Goal: Navigation & Orientation: Go to known website

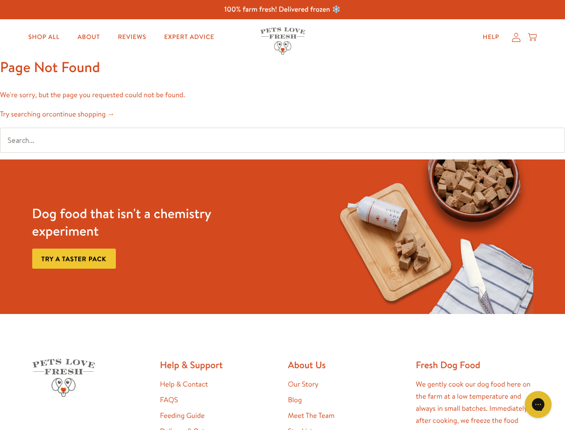
click at [282, 215] on div "Dog food that isn't a chemistry experiment Try a taster pack" at bounding box center [283, 236] width 508 height 154
click at [538, 404] on icon "Gorgias live chat" at bounding box center [538, 404] width 9 height 9
